Goal: Find specific page/section: Find specific page/section

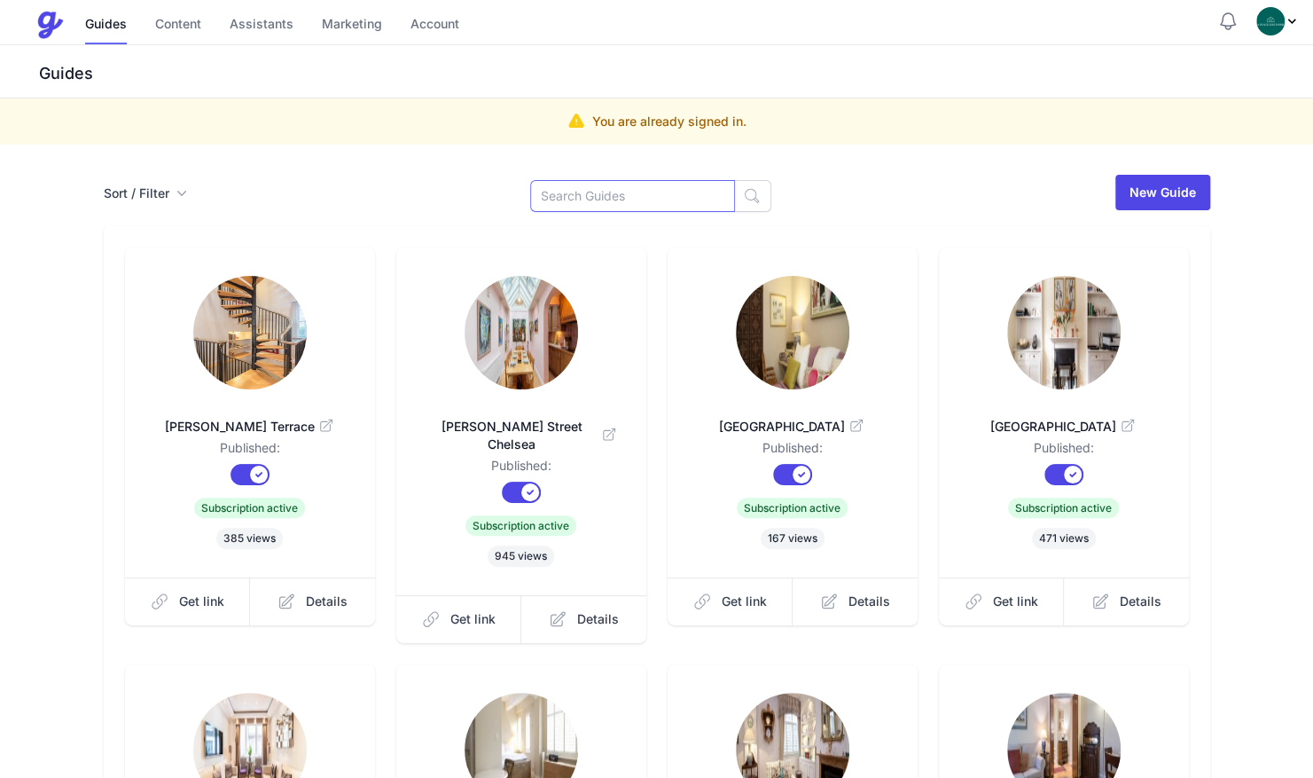
click at [649, 198] on input at bounding box center [632, 196] width 205 height 32
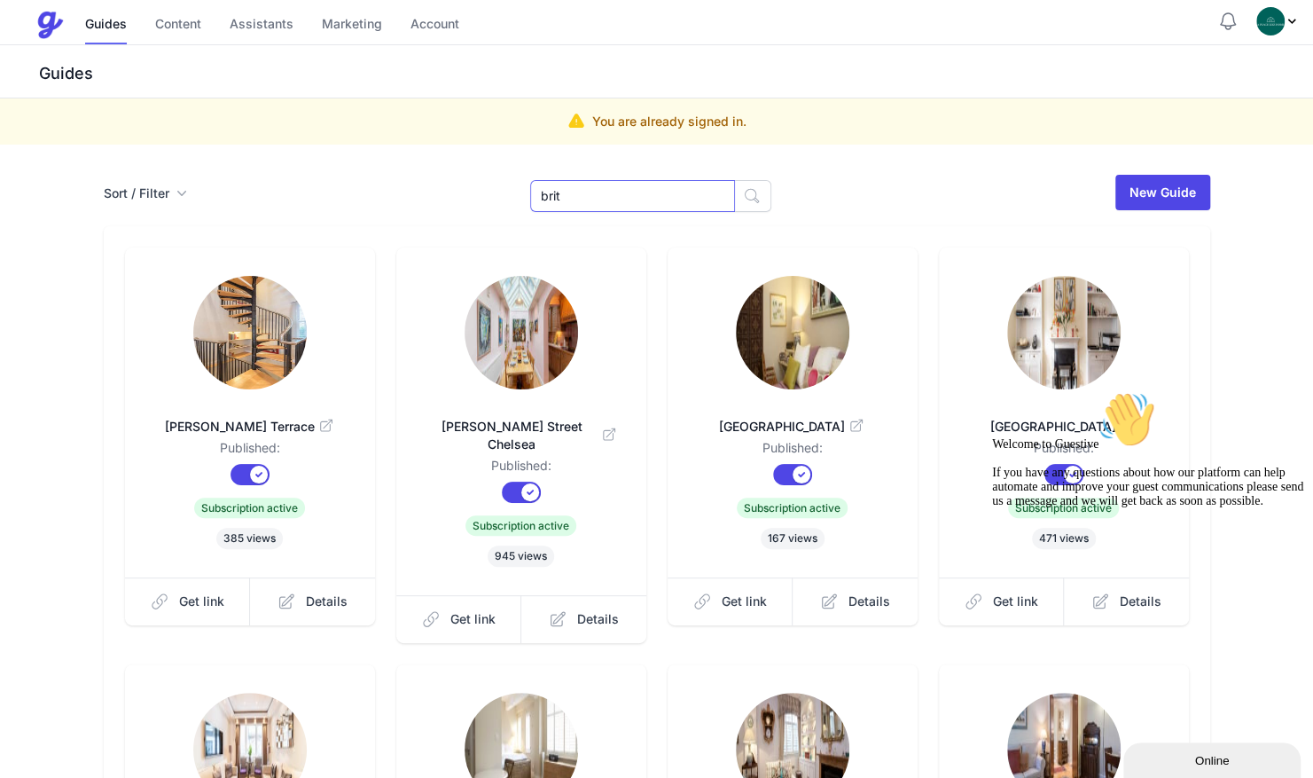
type input "brit"
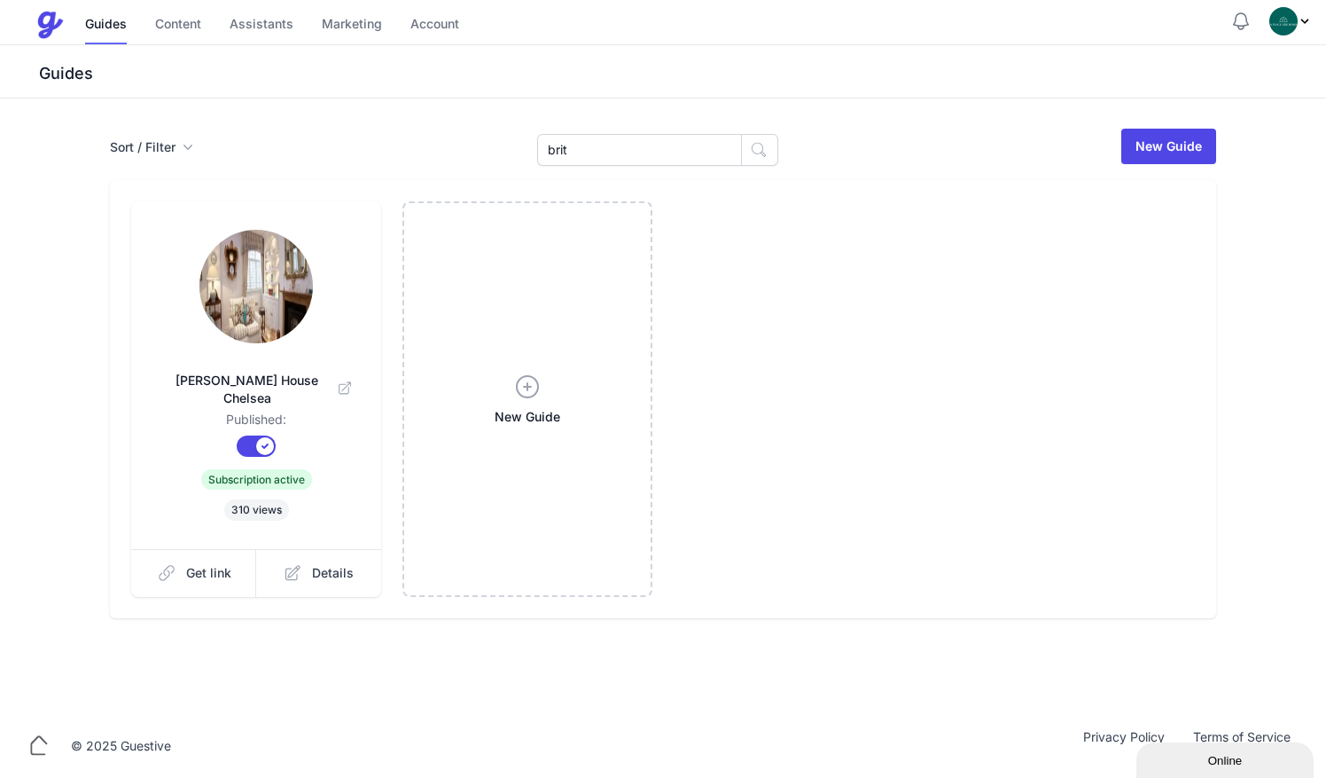
click at [259, 315] on img at bounding box center [255, 286] width 113 height 113
drag, startPoint x: 598, startPoint y: 145, endPoint x: 433, endPoint y: 117, distance: 167.3
click at [433, 117] on div "Sort / Filter Sort Name Created Unsorted All Published Unpublished Archived bri…" at bounding box center [663, 405] width 1326 height 615
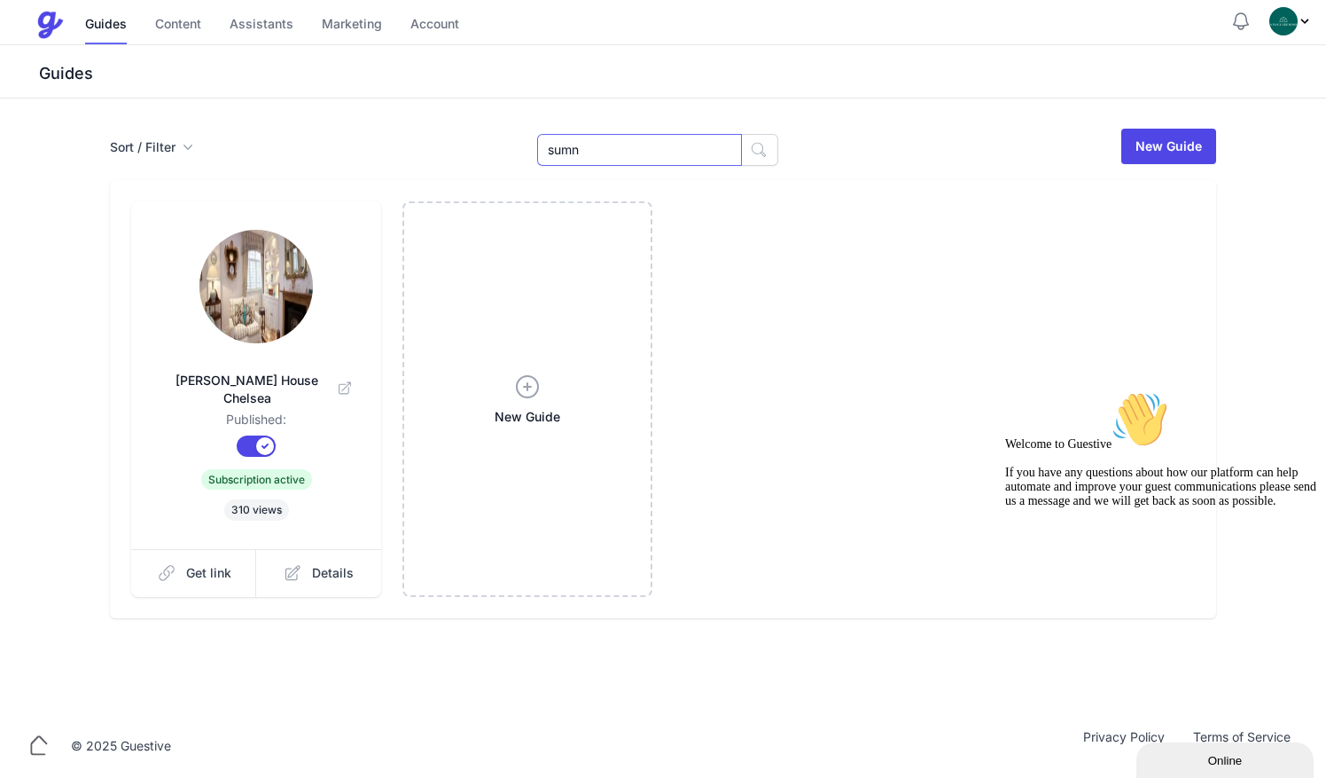
type input "sumn"
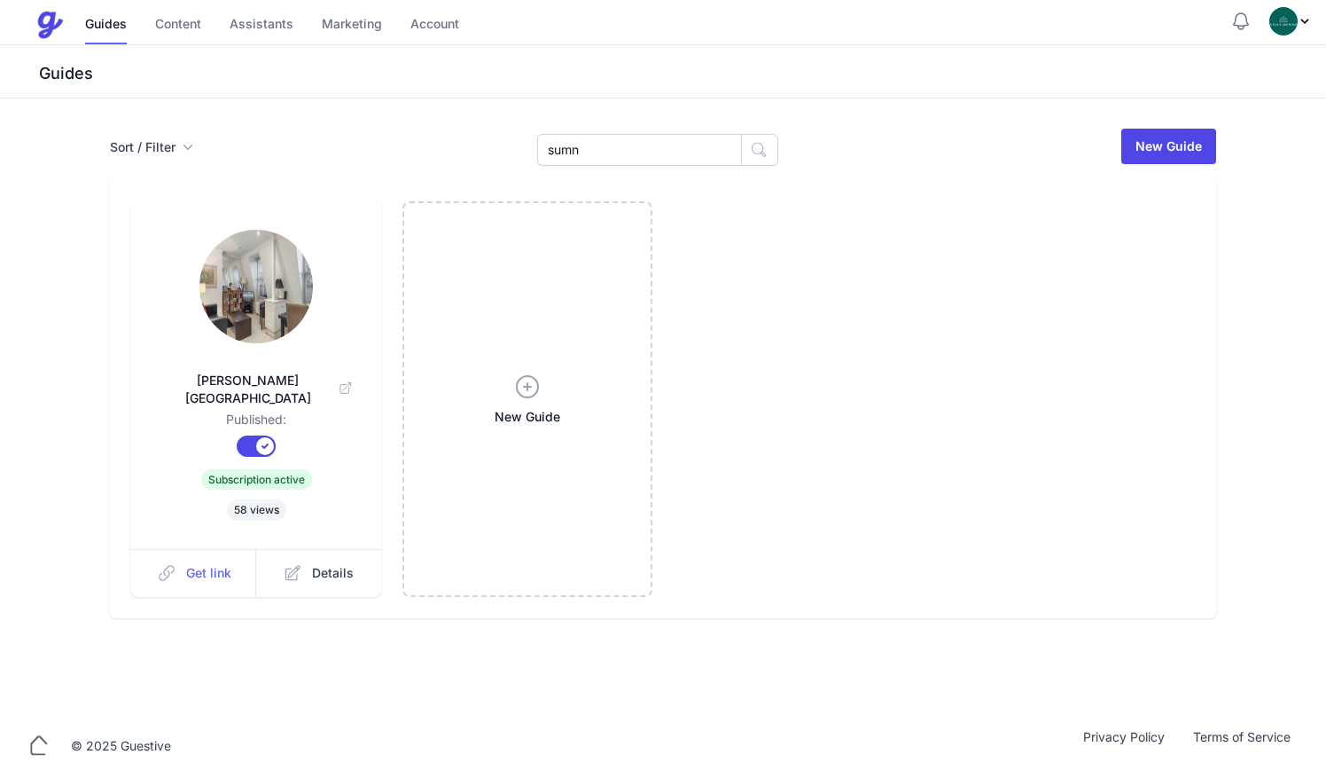
click at [216, 564] on span "Get link" at bounding box center [208, 573] width 45 height 18
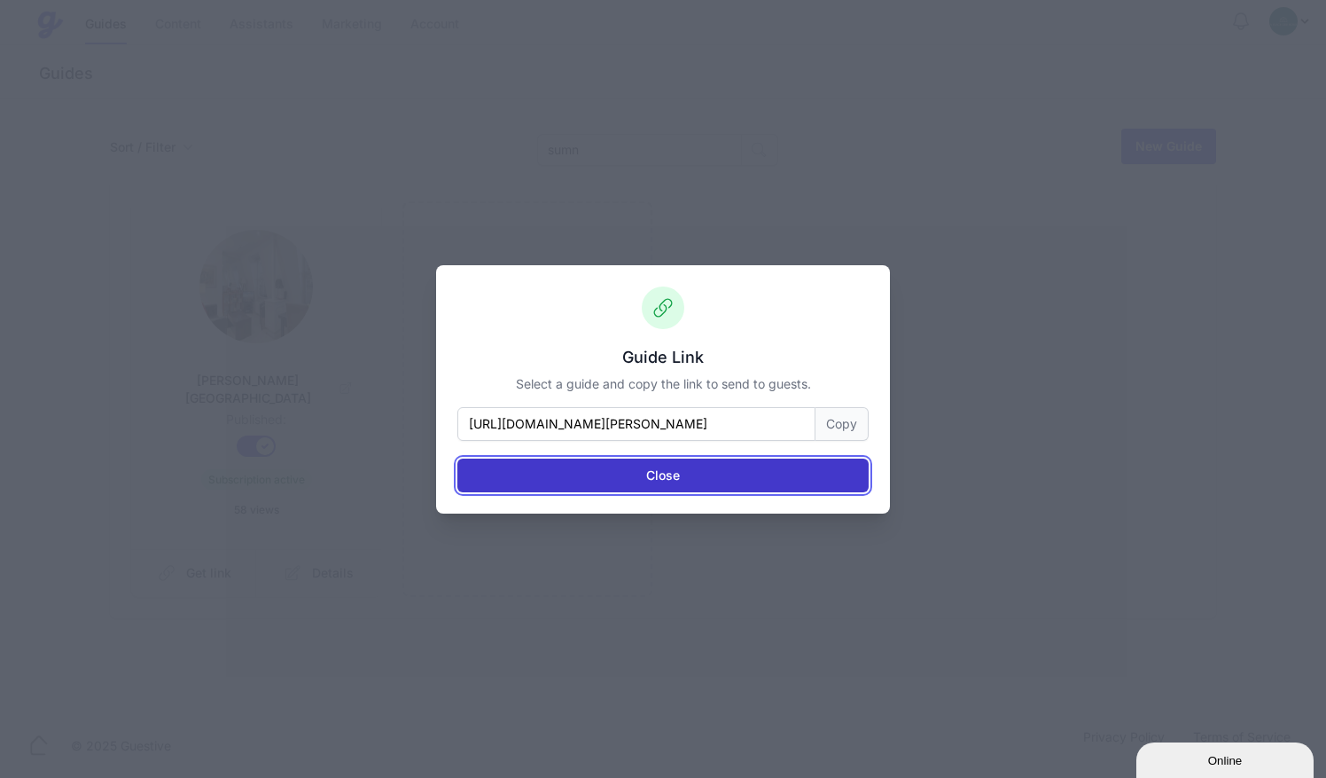
click at [760, 468] on button "Close" at bounding box center [662, 475] width 411 height 34
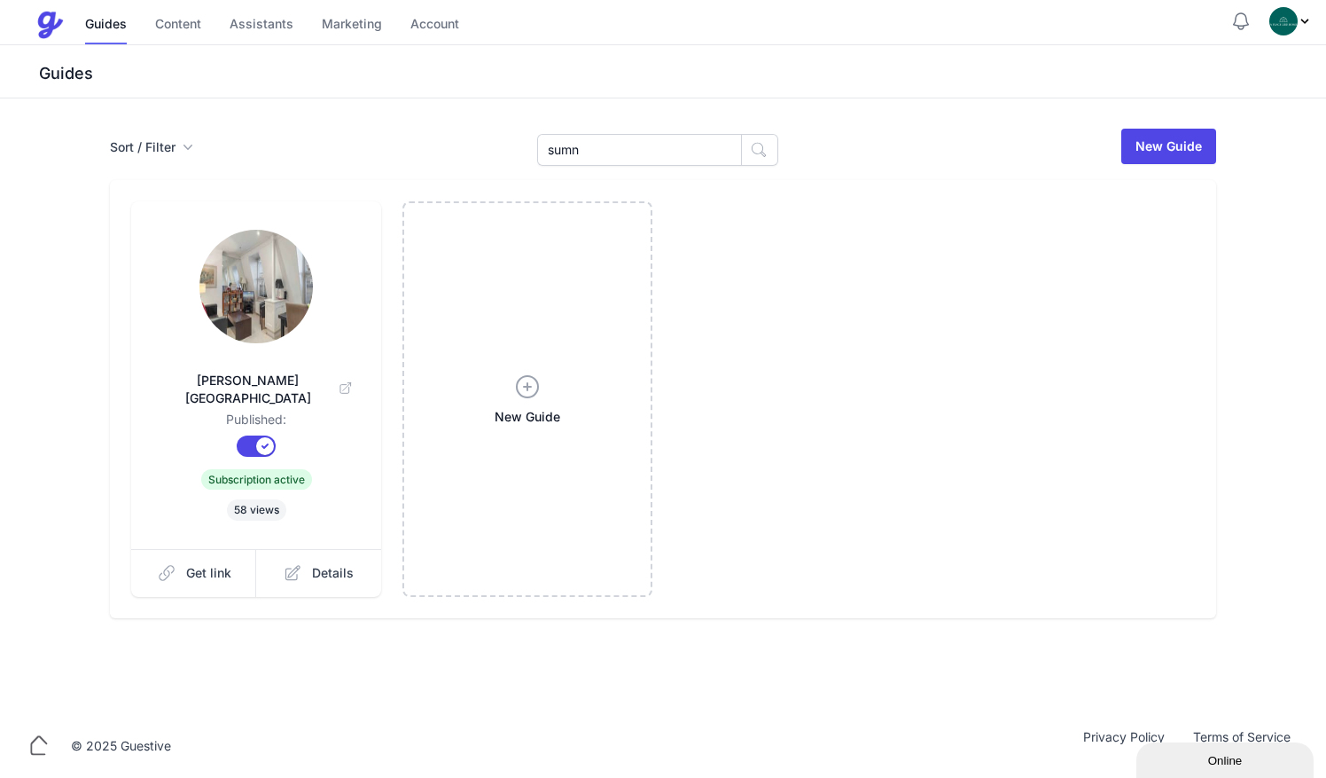
click at [281, 297] on img at bounding box center [255, 286] width 113 height 113
